Goal: Task Accomplishment & Management: Manage account settings

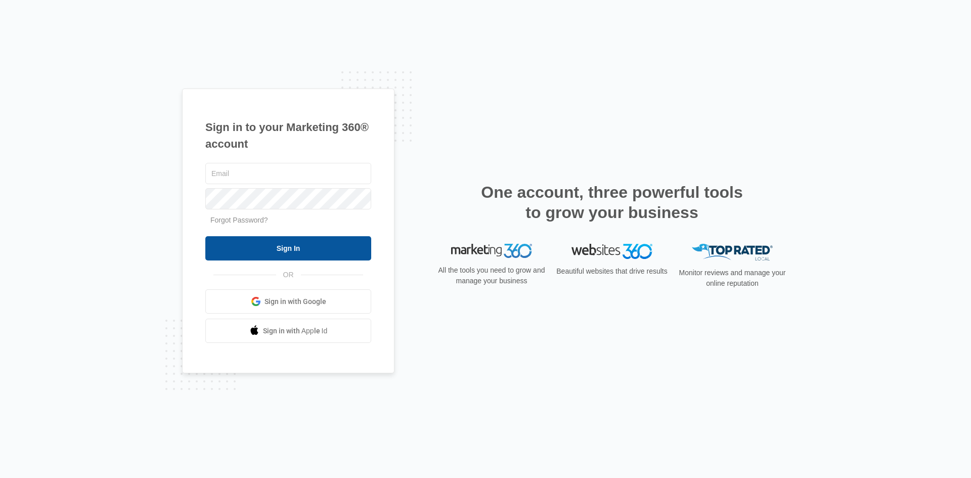
type input "[EMAIL_ADDRESS][PERSON_NAME][DOMAIN_NAME]"
click at [297, 252] on input "Sign In" at bounding box center [288, 248] width 166 height 24
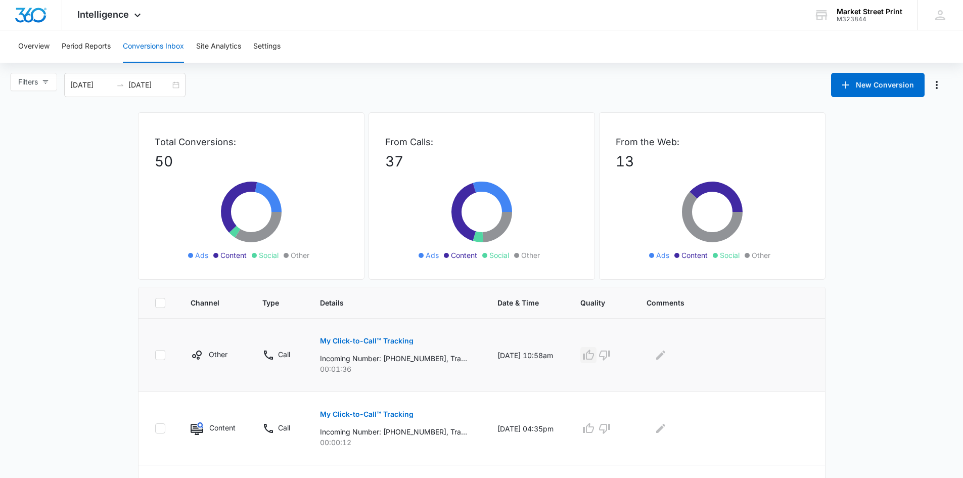
click at [595, 357] on icon "button" at bounding box center [589, 355] width 12 height 12
click at [664, 358] on icon "Edit Comments" at bounding box center [661, 355] width 12 height 12
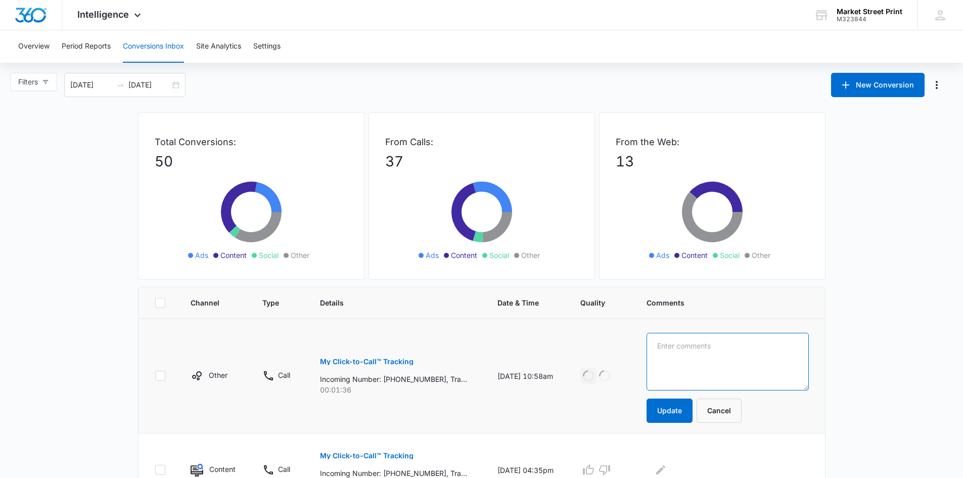
click at [664, 358] on textarea at bounding box center [728, 362] width 162 height 58
type textarea "w"
type textarea "new customer - save the dates"
click at [667, 406] on button "Update" at bounding box center [670, 410] width 46 height 24
